Goal: Task Accomplishment & Management: Manage account settings

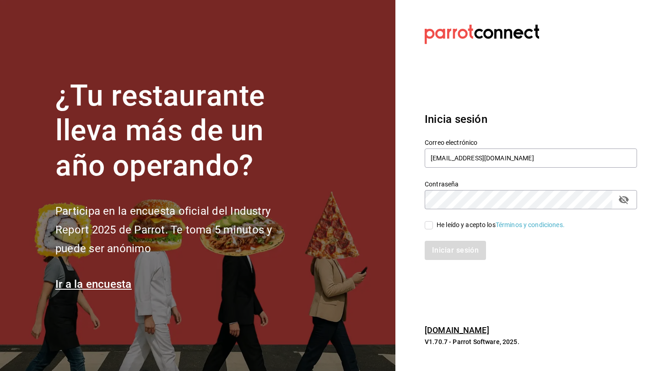
click at [433, 226] on span "He leído y acepto los Términos y condiciones." at bounding box center [499, 225] width 132 height 10
click at [433, 226] on input "He leído y acepto los Términos y condiciones." at bounding box center [428, 225] width 8 height 8
checkbox input "true"
click at [443, 249] on button "Iniciar sesión" at bounding box center [455, 250] width 62 height 19
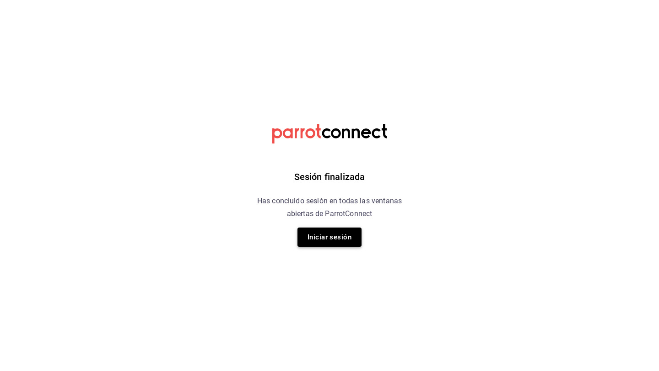
click at [342, 238] on button "Iniciar sesión" at bounding box center [329, 237] width 64 height 19
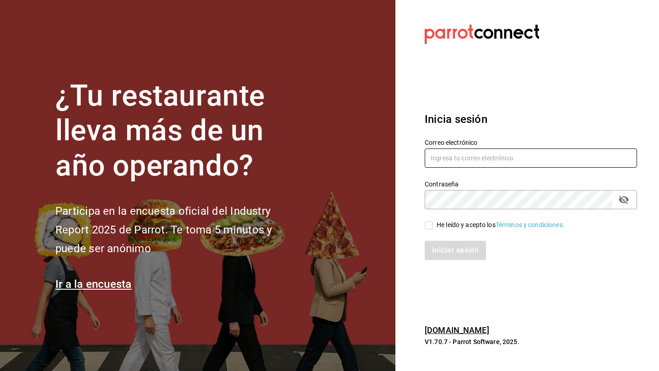
type input "berryymunch@gmail.com"
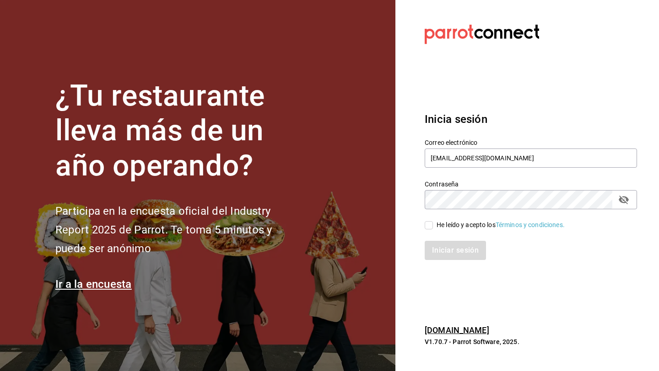
click at [431, 224] on input "He leído y acepto los Términos y condiciones." at bounding box center [428, 225] width 8 height 8
checkbox input "true"
click at [443, 246] on button "Iniciar sesión" at bounding box center [455, 250] width 62 height 19
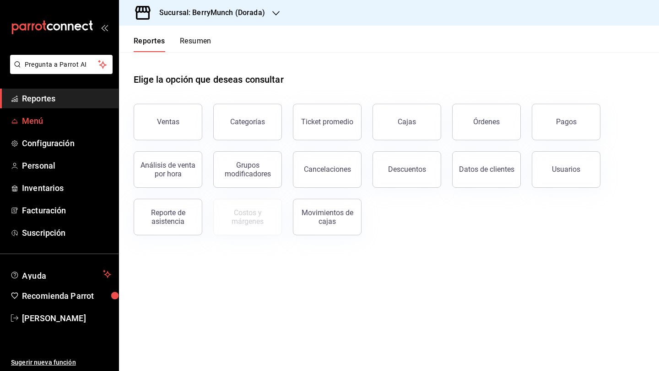
click at [64, 129] on link "Menú" at bounding box center [59, 121] width 118 height 20
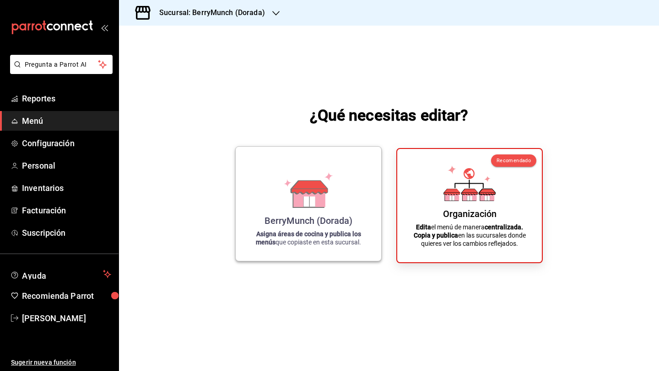
click at [337, 214] on div "BerryMunch (Dorada) Asigna áreas de cocina y publica los menús que copiaste en …" at bounding box center [308, 204] width 123 height 100
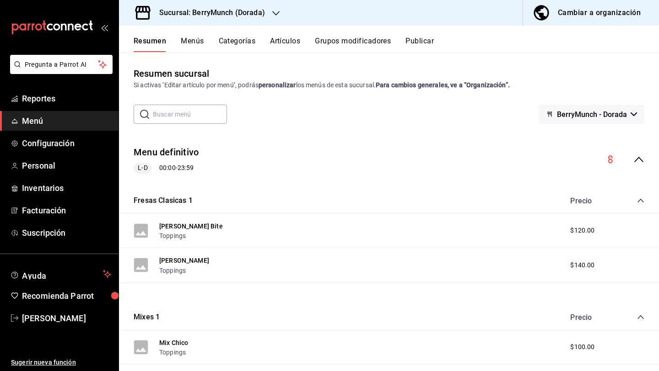
click at [200, 43] on button "Menús" at bounding box center [192, 45] width 23 height 16
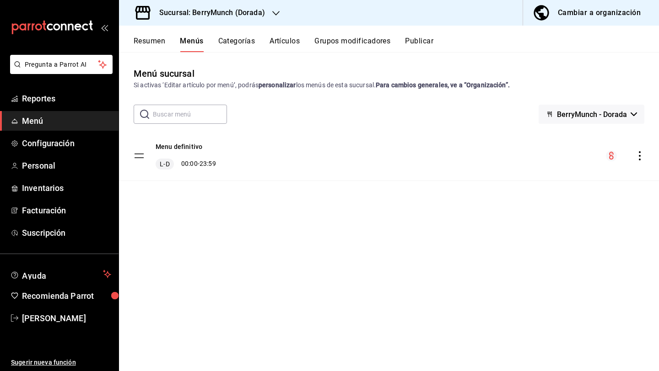
click at [229, 41] on button "Categorías" at bounding box center [236, 45] width 37 height 16
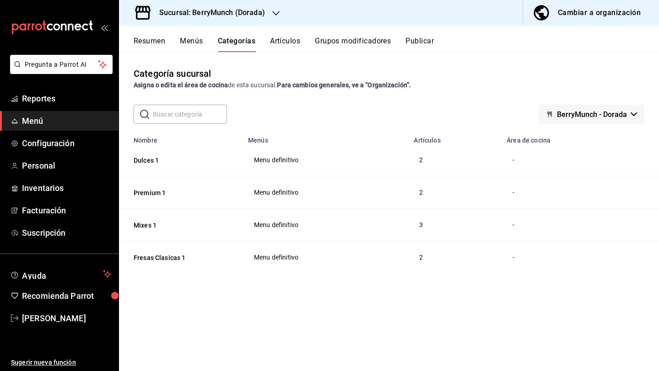
click at [283, 39] on button "Artículos" at bounding box center [285, 45] width 30 height 16
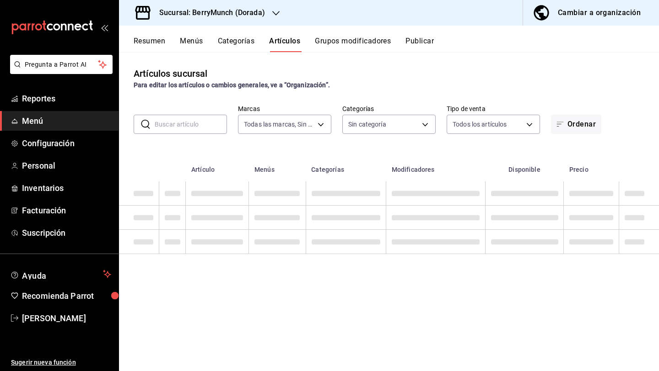
type input "ea997a62-9d9d-43be-9697-1413008728fe"
type input "c7d6fc02-763a-4abc-88e3-6b562b0cf38b,9fd3e593-3ac7-40e2-983f-ab1e0298e2e0,5d545…"
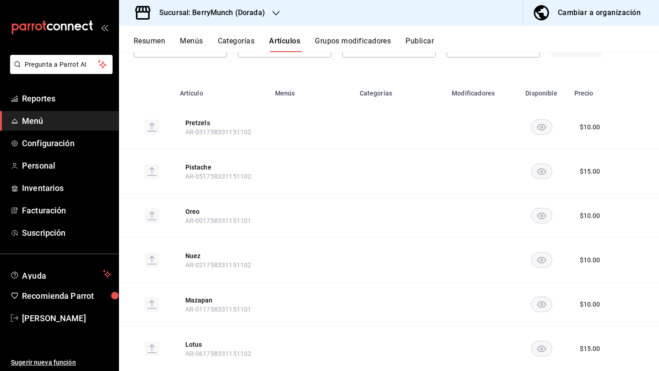
scroll to position [75, 0]
click at [371, 39] on button "Grupos modificadores" at bounding box center [353, 45] width 76 height 16
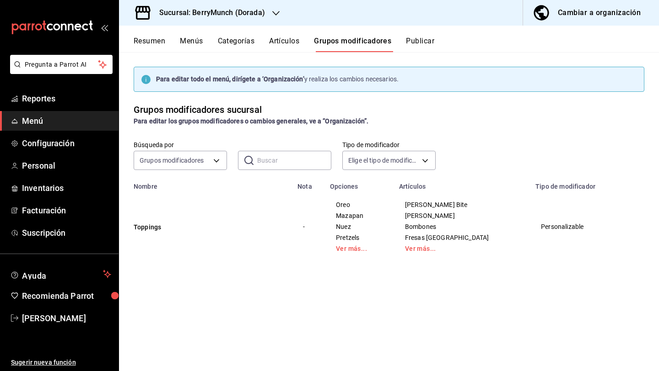
click at [277, 43] on button "Artículos" at bounding box center [284, 45] width 30 height 16
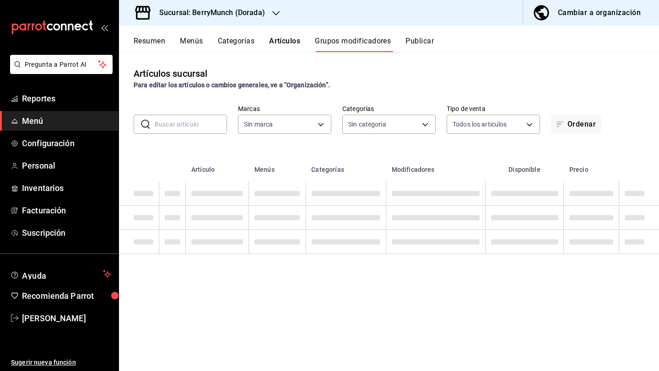
type input "ea997a62-9d9d-43be-9697-1413008728fe"
type input "c7d6fc02-763a-4abc-88e3-6b562b0cf38b,9fd3e593-3ac7-40e2-983f-ab1e0298e2e0,5d545…"
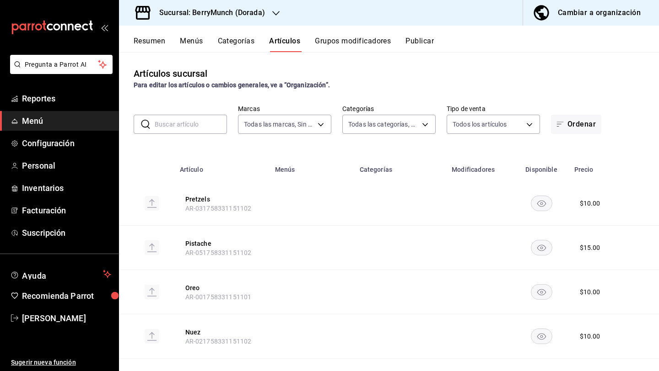
click at [576, 13] on div "Cambiar a organización" at bounding box center [599, 12] width 83 height 13
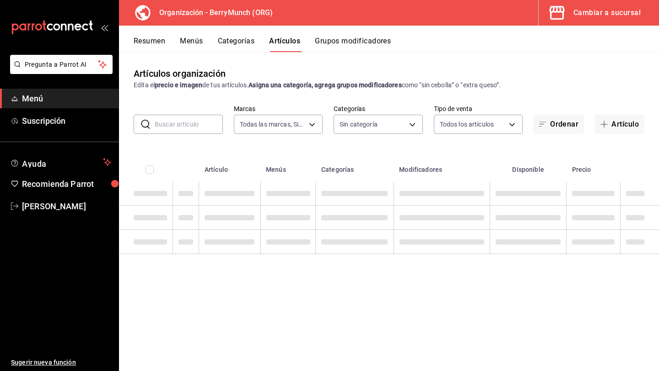
type input "6ee72f2c-8efd-45b5-a4e3-6075f88de568"
type input "287a7934-20ee-47ab-9713-089b2d8e739b,d7aff093-35c8-4967-b497-36e90df304b4,8b5da…"
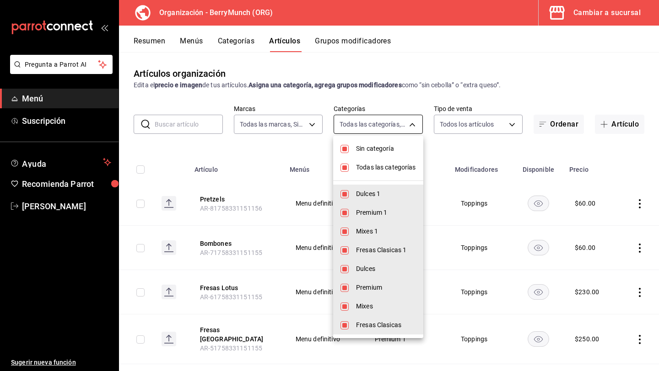
click at [408, 124] on body "Pregunta a Parrot AI Menú Suscripción Ayuda Recomienda Parrot [PERSON_NAME] Sug…" at bounding box center [329, 185] width 659 height 371
click at [397, 74] on div at bounding box center [329, 185] width 659 height 371
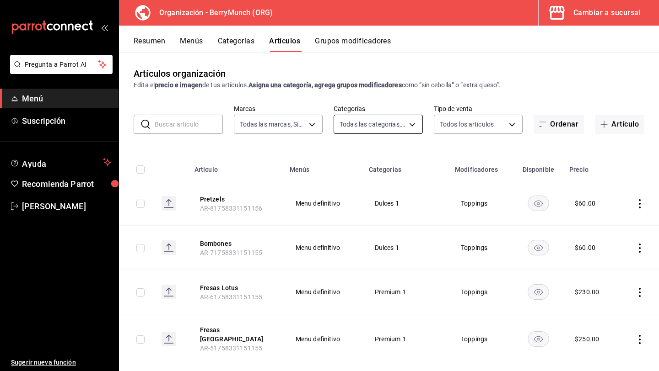
click at [397, 119] on body "Pregunta a Parrot AI Menú Suscripción Ayuda Recomienda Parrot [PERSON_NAME] Sug…" at bounding box center [329, 185] width 659 height 371
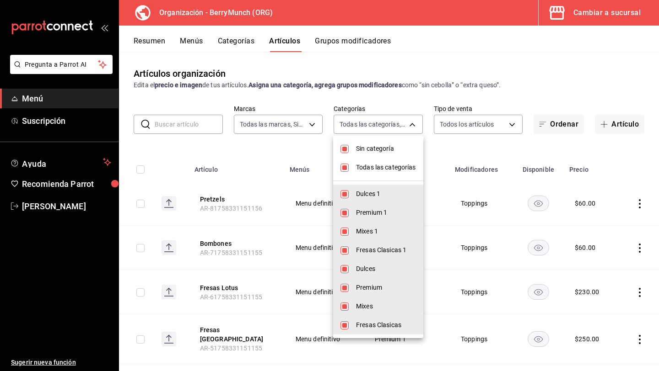
click at [362, 65] on div at bounding box center [329, 185] width 659 height 371
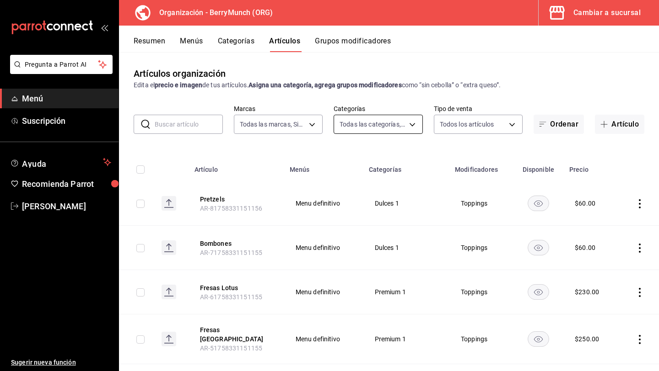
click at [373, 123] on body "Pregunta a Parrot AI Menú Suscripción Ayuda Recomienda Parrot [PERSON_NAME] Sug…" at bounding box center [329, 185] width 659 height 371
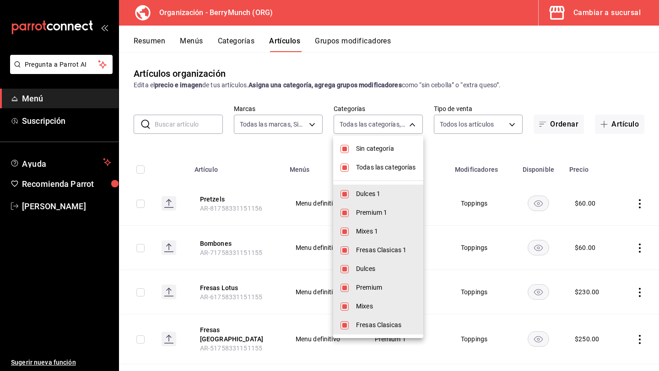
click at [410, 107] on div at bounding box center [329, 185] width 659 height 371
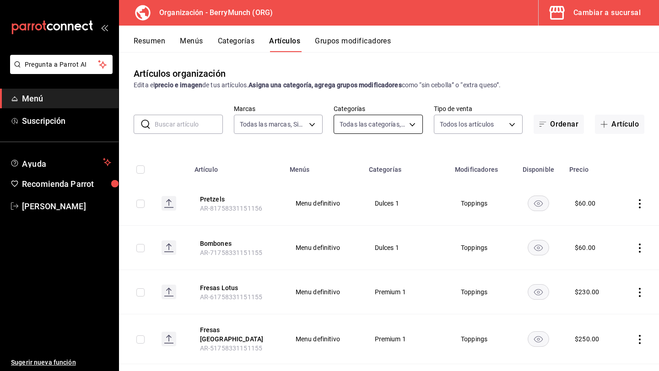
click at [353, 129] on body "Pregunta a Parrot AI Menú Suscripción Ayuda Recomienda Parrot [PERSON_NAME] Sug…" at bounding box center [329, 185] width 659 height 371
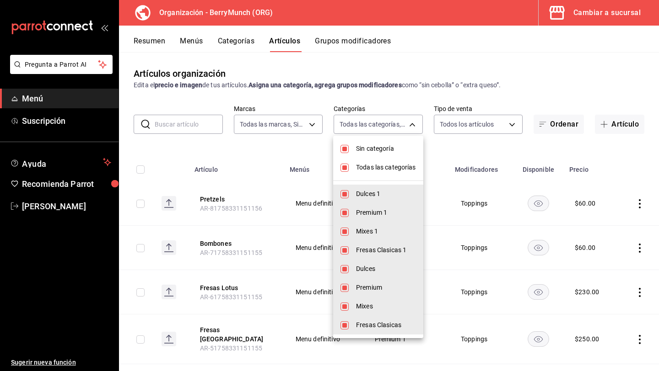
click at [345, 195] on input "checkbox" at bounding box center [344, 194] width 8 height 8
checkbox input "false"
type input "d7aff093-35c8-4967-b497-36e90df304b4,8b5da840-429b-43b6-a19a-cdd5a69ae6c0,fd842…"
checkbox input "false"
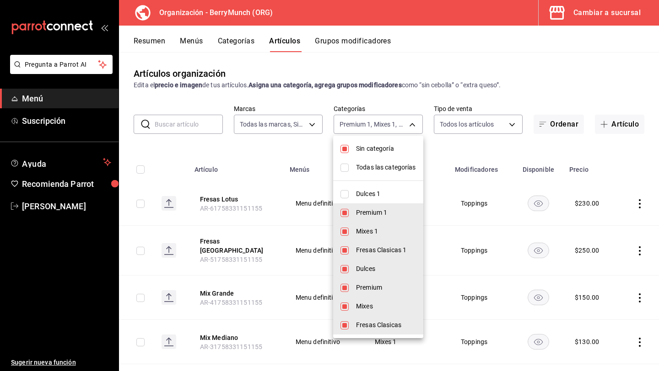
click at [345, 195] on input "checkbox" at bounding box center [344, 194] width 8 height 8
checkbox input "true"
type input "d7aff093-35c8-4967-b497-36e90df304b4,8b5da840-429b-43b6-a19a-cdd5a69ae6c0,fd842…"
checkbox input "true"
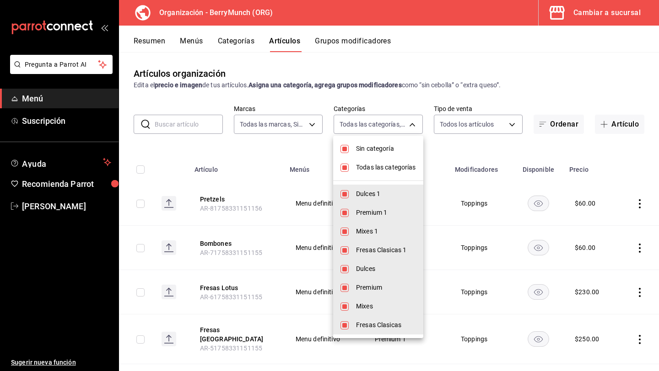
click at [443, 55] on div at bounding box center [329, 185] width 659 height 371
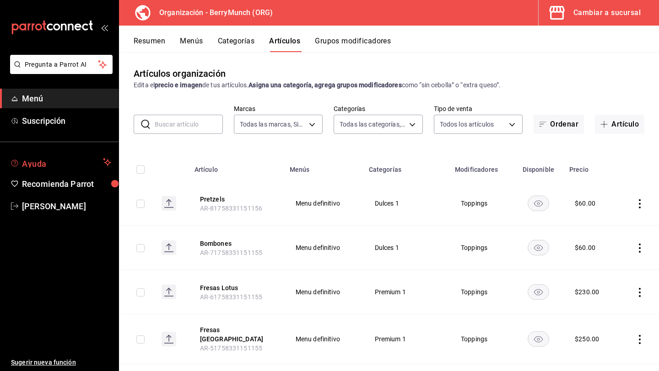
click at [71, 164] on span "Ayuda" at bounding box center [60, 162] width 77 height 11
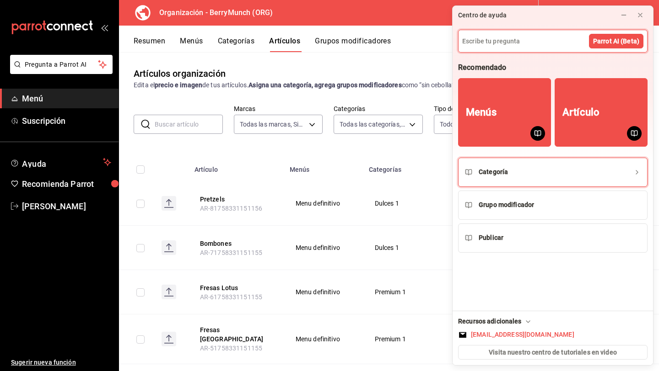
click at [517, 174] on div "Categoría" at bounding box center [552, 172] width 148 height 11
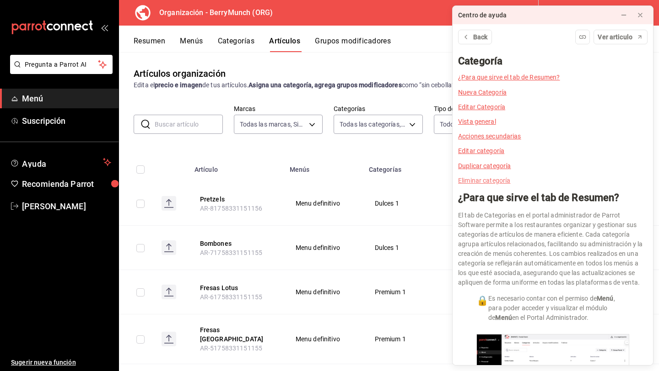
click at [499, 182] on link "Eliminar categoría" at bounding box center [484, 180] width 52 height 7
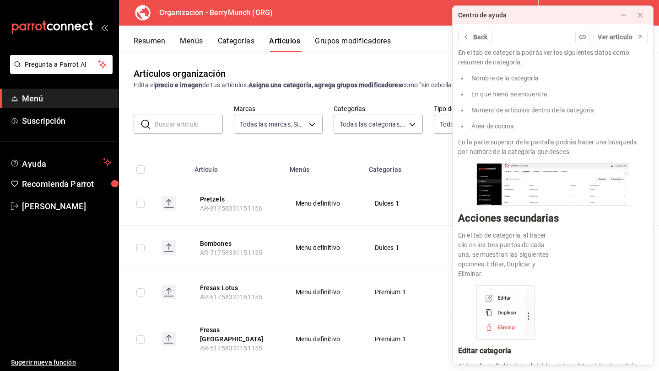
scroll to position [1175, 0]
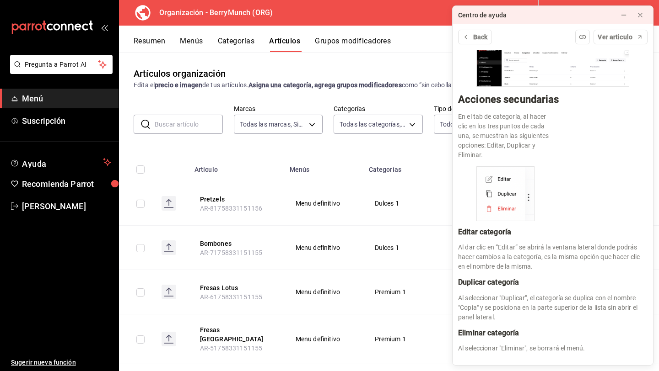
click at [236, 38] on button "Categorías" at bounding box center [236, 45] width 37 height 16
